Goal: Use online tool/utility: Utilize a website feature to perform a specific function

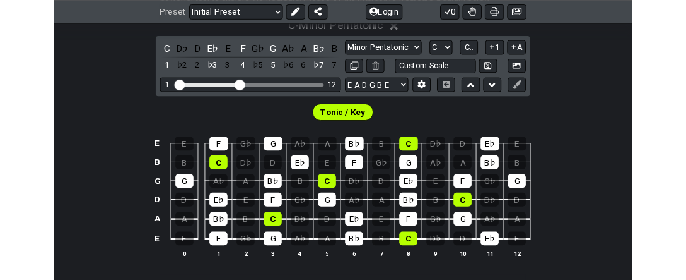
scroll to position [288, 0]
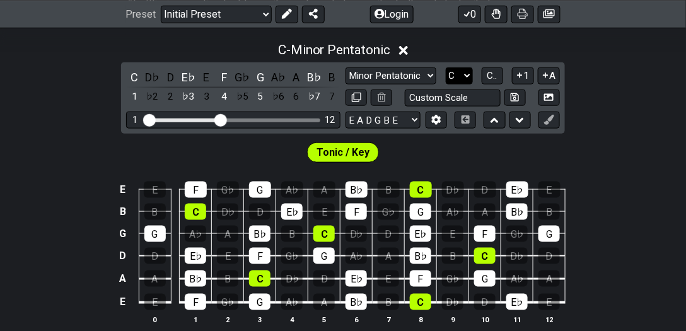
click at [471, 74] on select "A♭ A A♯ B♭ B C C♯ D♭ D D♯ E♭ E F F♯ G♭ G G♯" at bounding box center [459, 76] width 27 height 17
select select "B"
click at [446, 68] on select "A♭ A A♯ B♭ B C C♯ D♭ D D♯ E♭ E F F♯ G♭ G G♯" at bounding box center [459, 76] width 27 height 17
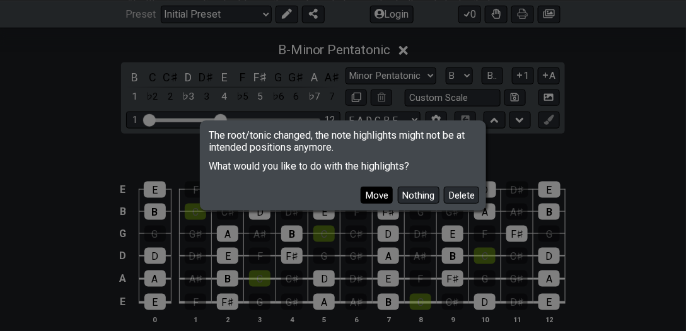
click at [370, 196] on button "Move" at bounding box center [377, 195] width 32 height 17
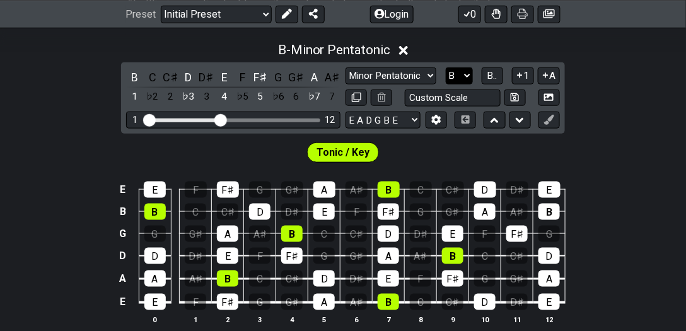
click at [461, 79] on select "A♭ A A♯ B♭ B C C♯ D♭ D D♯ E♭ E F F♯ G♭ G G♯" at bounding box center [459, 76] width 27 height 17
click at [407, 76] on select "Minor Pentatonic Click to edit Minor Pentatonic Major Pentatonic Minor Blues Ma…" at bounding box center [391, 76] width 91 height 17
select select "Minor Blues"
click at [346, 68] on select "Minor Pentatonic Click to edit Minor Pentatonic Major Pentatonic Minor Blues Ma…" at bounding box center [391, 76] width 91 height 17
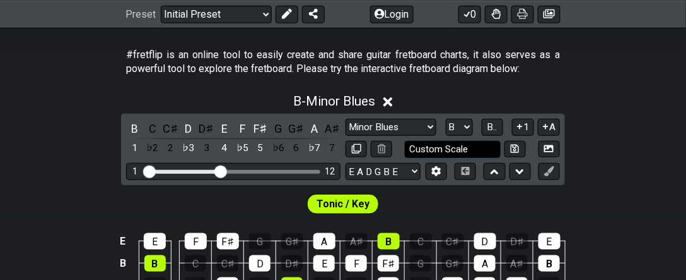
scroll to position [252, 0]
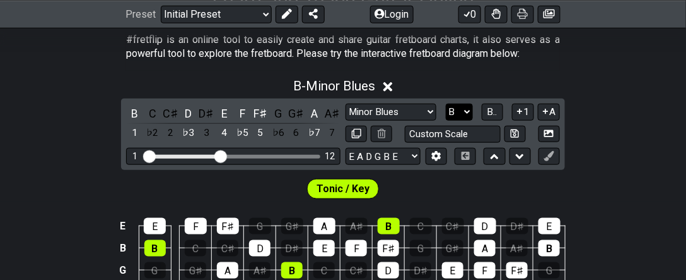
click at [452, 110] on select "A♭ A A♯ B♭ B C C♯ D♭ D D♯ E♭ E F F♯ G♭ G G♯" at bounding box center [459, 111] width 27 height 17
select select "E"
click at [446, 103] on select "A♭ A A♯ B♭ B C C♯ D♭ D D♯ E♭ E F F♯ G♭ G G♯" at bounding box center [459, 111] width 27 height 17
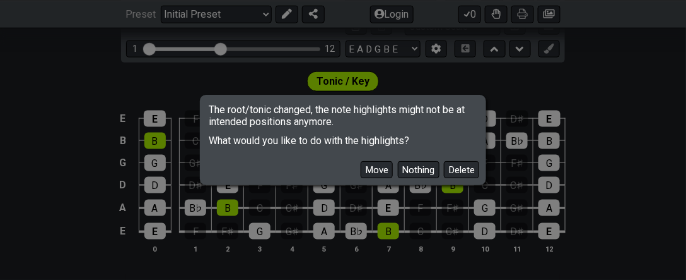
scroll to position [360, 0]
click at [382, 164] on button "Move" at bounding box center [377, 169] width 32 height 17
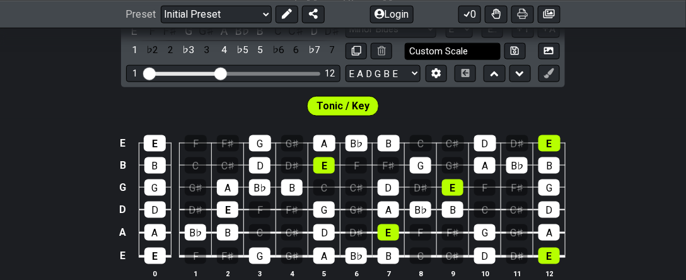
scroll to position [324, 0]
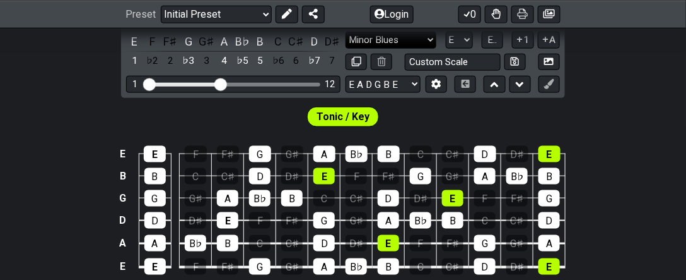
click at [379, 43] on select "Minor Pentatonic Click to edit Minor Pentatonic Major Pentatonic Minor Blues Ma…" at bounding box center [391, 40] width 91 height 17
click at [346, 32] on select "Minor Pentatonic Click to edit Minor Pentatonic Major Pentatonic Minor Blues Ma…" at bounding box center [391, 40] width 91 height 17
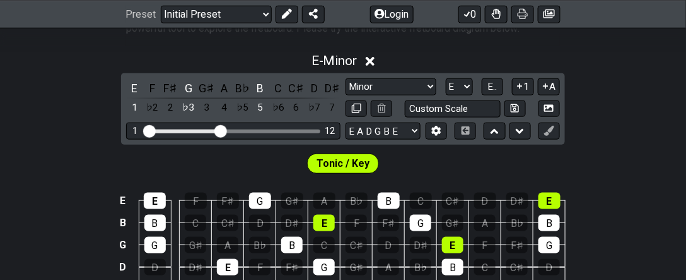
scroll to position [252, 0]
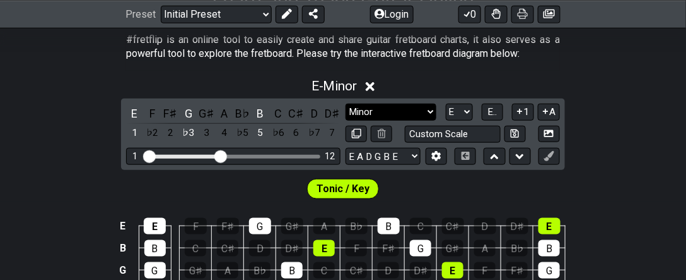
click at [420, 110] on select "Minor Pentatonic Click to edit Minor Pentatonic Major Pentatonic Minor Blues Ma…" at bounding box center [391, 111] width 91 height 17
select select "Major"
click at [346, 103] on select "Minor Pentatonic Click to edit Minor Pentatonic Major Pentatonic Minor Blues Ma…" at bounding box center [391, 111] width 91 height 17
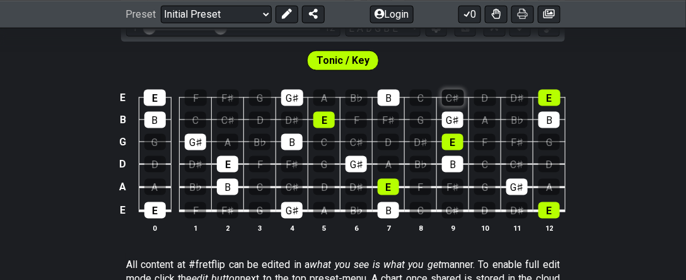
scroll to position [396, 0]
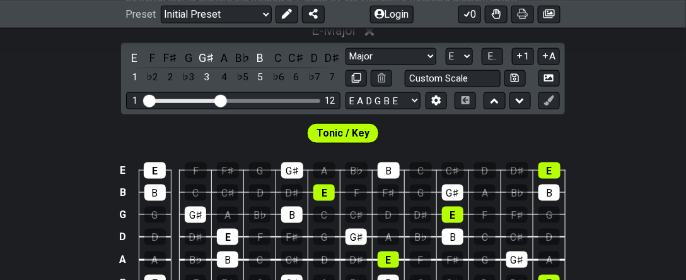
click at [455, 38] on div "E - Major E F F♯ G G♯ A B♭ B C C♯ D D♯ 1 ♭2 2 ♭3 3 4 ♭5 5 ♭6 6 ♭7 7 Minor Penta…" at bounding box center [343, 169] width 686 height 308
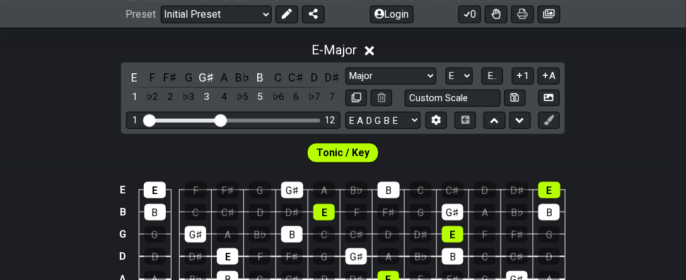
scroll to position [288, 0]
click at [456, 76] on select "A♭ A A♯ B♭ B C C♯ D♭ D D♯ E♭ E F F♯ G♭ G G♯" at bounding box center [459, 76] width 27 height 17
select select "B"
click at [446, 68] on select "A♭ A A♯ B♭ B C C♯ D♭ D D♯ E♭ E F F♯ G♭ G G♯" at bounding box center [459, 76] width 27 height 17
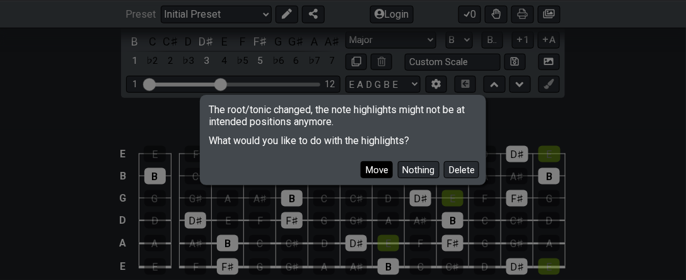
click at [379, 165] on button "Move" at bounding box center [377, 169] width 32 height 17
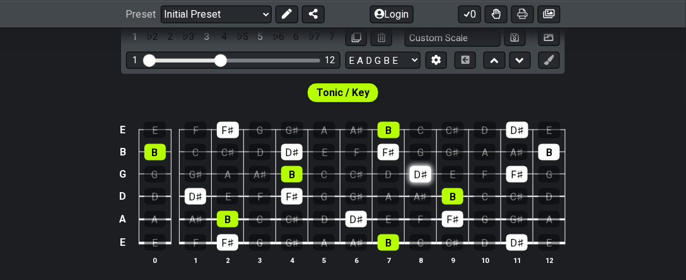
scroll to position [396, 0]
